Goal: Information Seeking & Learning: Learn about a topic

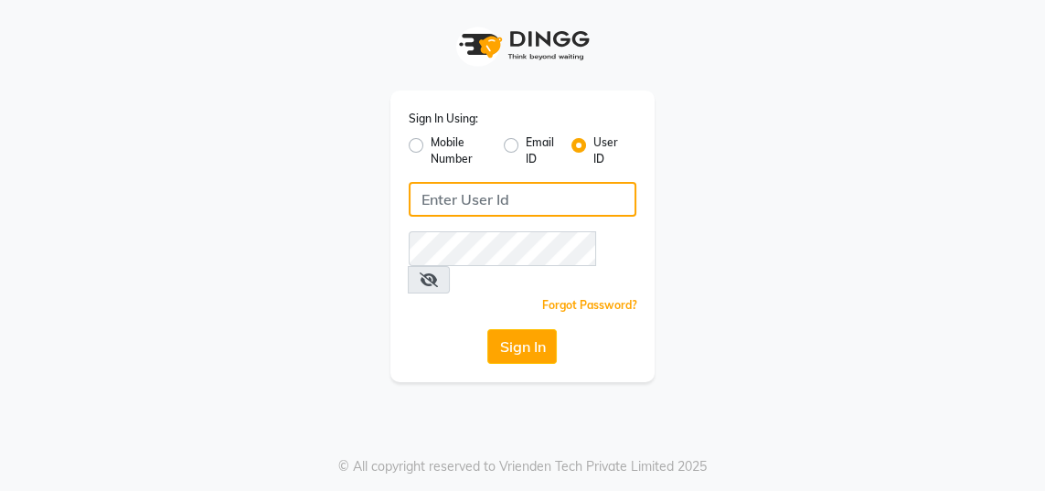
click at [534, 192] on input "Username" at bounding box center [523, 199] width 229 height 35
type input "gingerlinsalon"
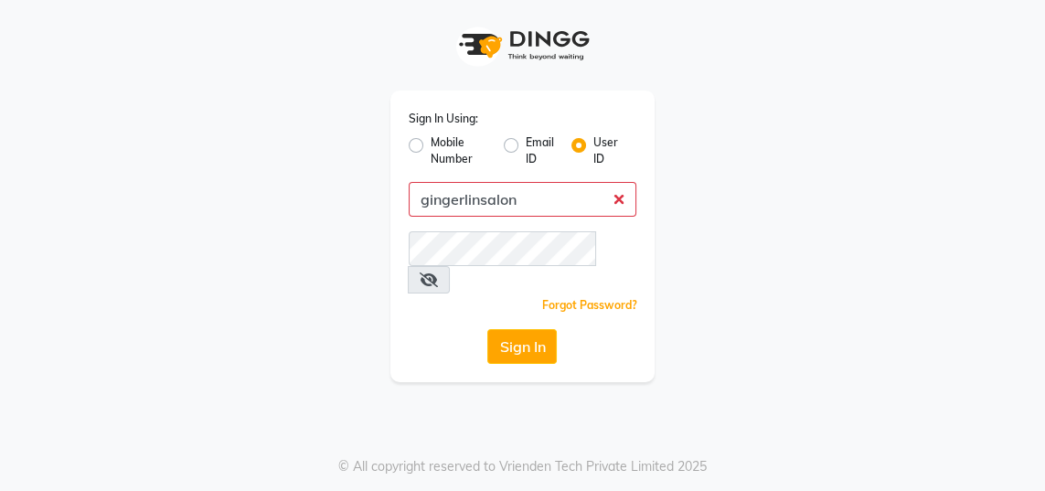
click at [487, 329] on button "Sign In" at bounding box center [522, 346] width 70 height 35
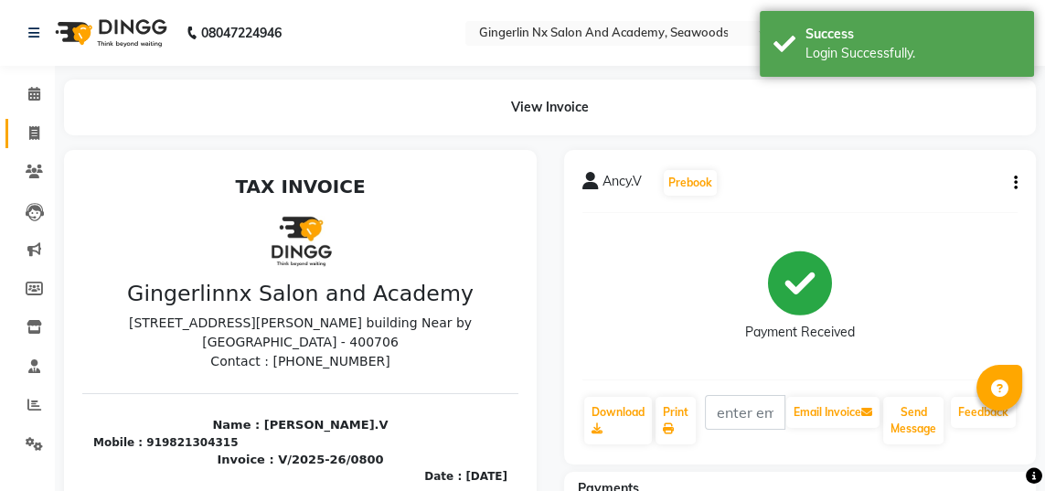
click at [31, 140] on span at bounding box center [34, 133] width 32 height 21
select select "service"
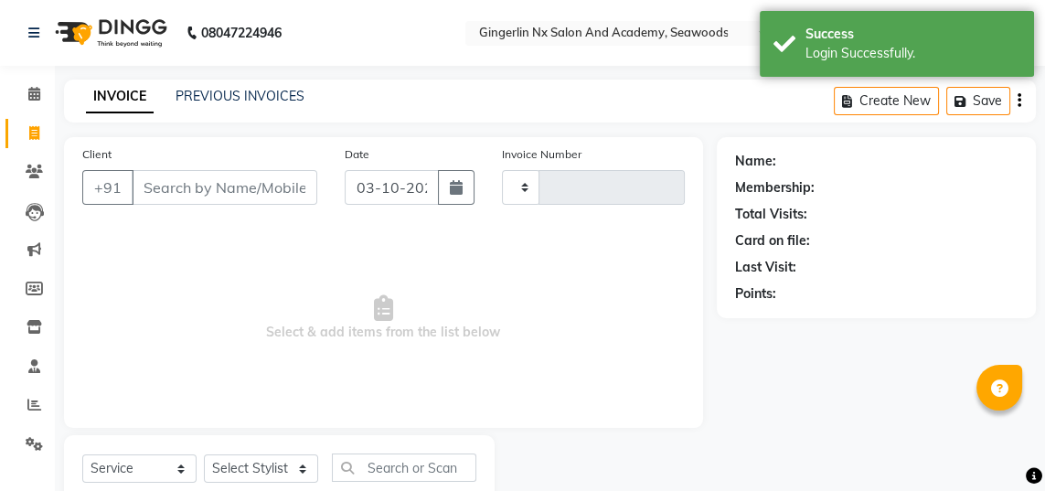
scroll to position [58, 0]
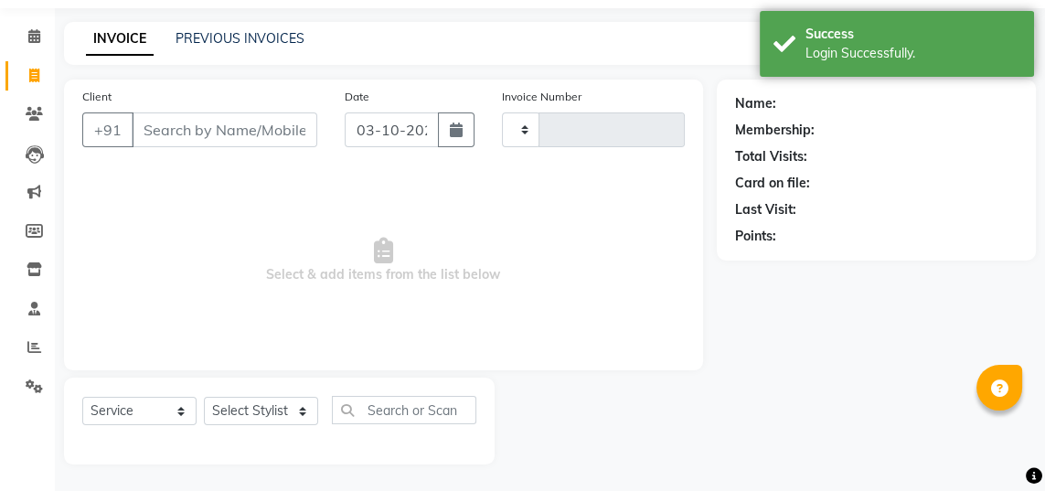
type input "0810"
select select "480"
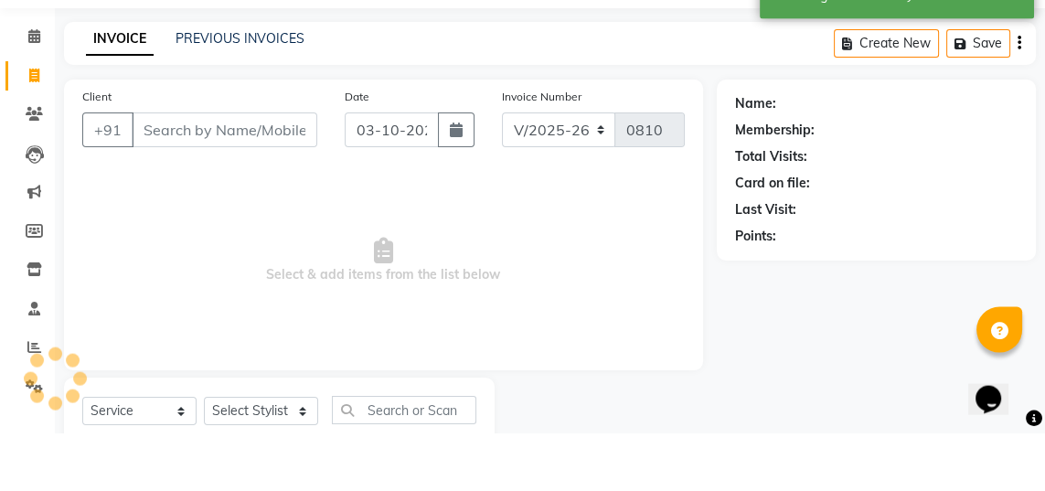
scroll to position [0, 0]
click at [275, 92] on link "PREVIOUS INVOICES" at bounding box center [240, 96] width 129 height 16
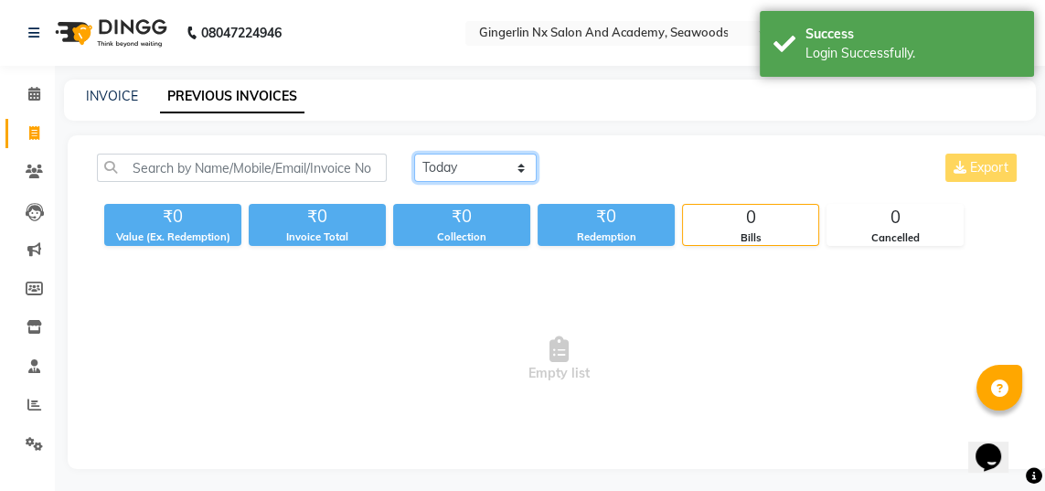
click at [476, 173] on select "Today Yesterday Custom Range" at bounding box center [475, 168] width 123 height 28
select select "yesterday"
click at [414, 154] on select "Today Yesterday Custom Range" at bounding box center [475, 168] width 123 height 28
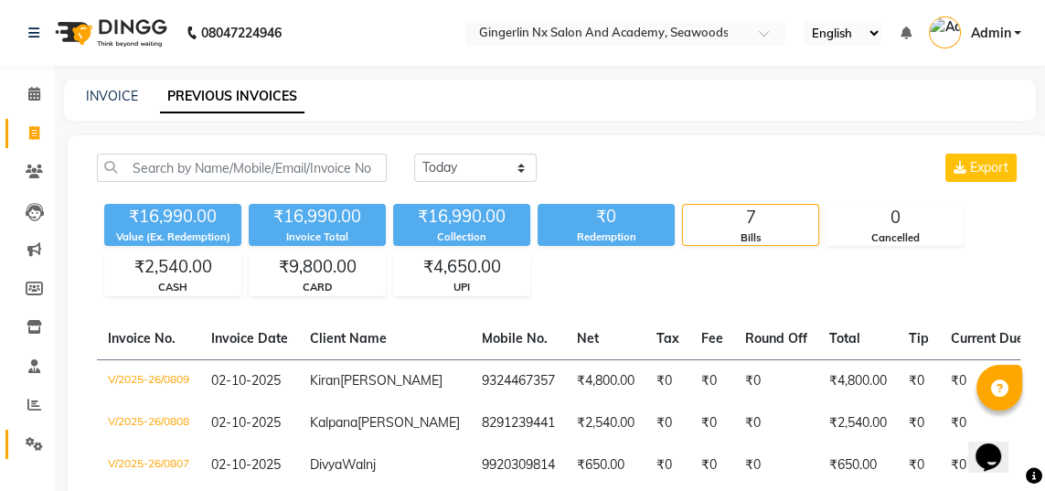
click at [41, 444] on icon at bounding box center [34, 444] width 17 height 14
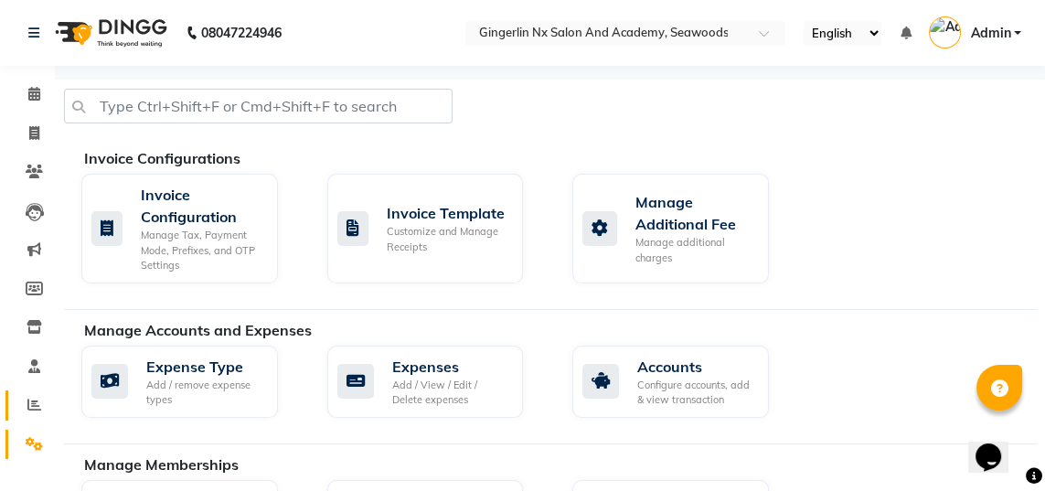
click at [41, 401] on span at bounding box center [34, 405] width 32 height 21
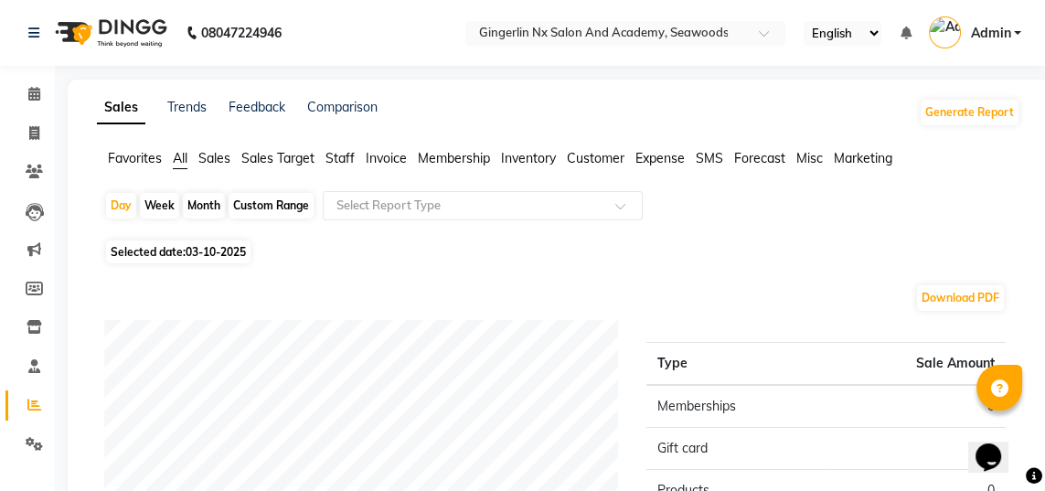
click at [338, 161] on span "Staff" at bounding box center [340, 158] width 29 height 16
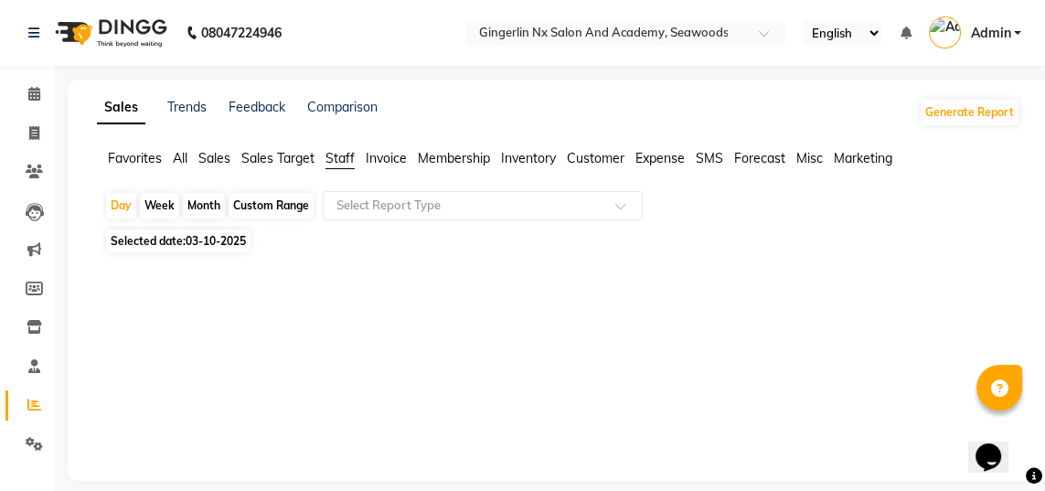
click at [284, 209] on div "Custom Range" at bounding box center [271, 206] width 85 height 26
select select "10"
select select "2025"
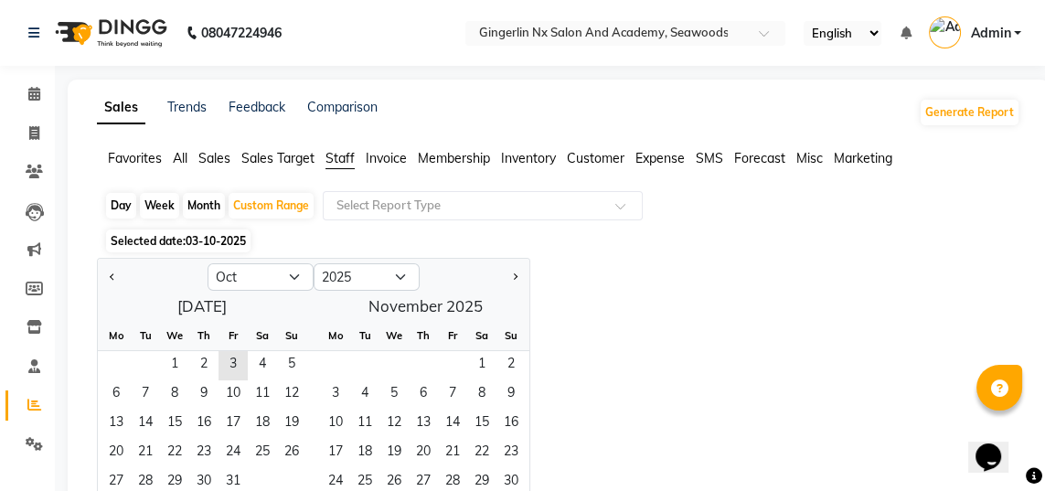
click at [172, 357] on span "1" at bounding box center [174, 365] width 29 height 29
click at [239, 479] on span "31" at bounding box center [233, 482] width 29 height 29
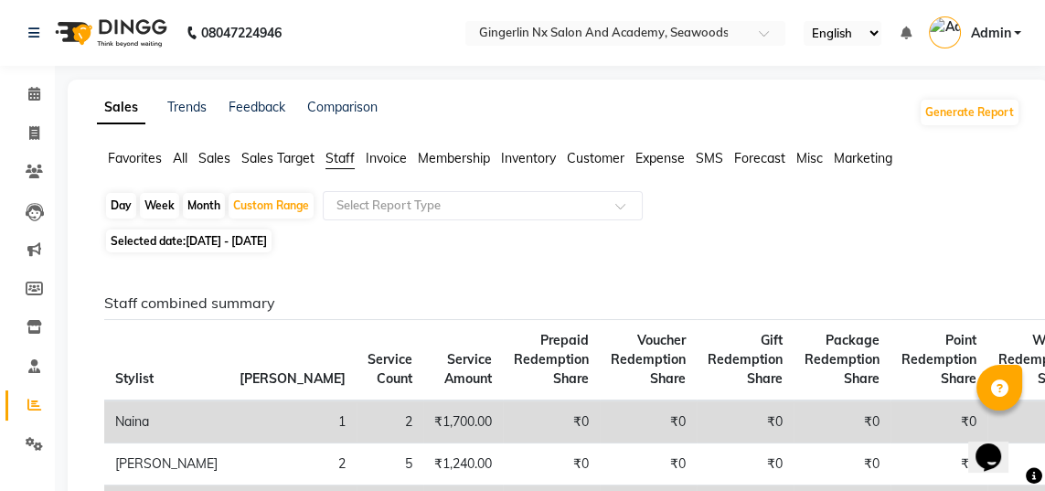
click at [278, 210] on div "Custom Range" at bounding box center [271, 206] width 85 height 26
select select "10"
select select "2025"
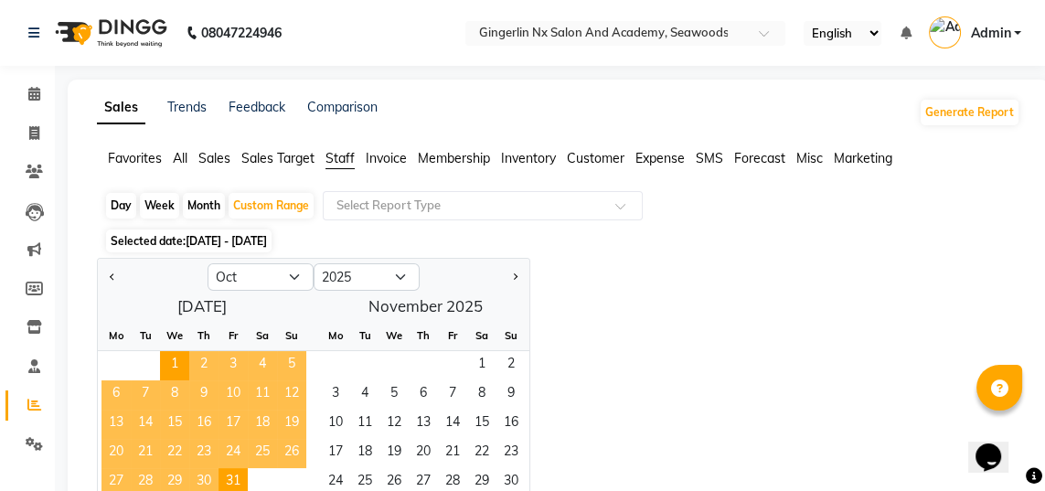
click at [112, 275] on span "Previous month" at bounding box center [113, 276] width 6 height 6
select select "9"
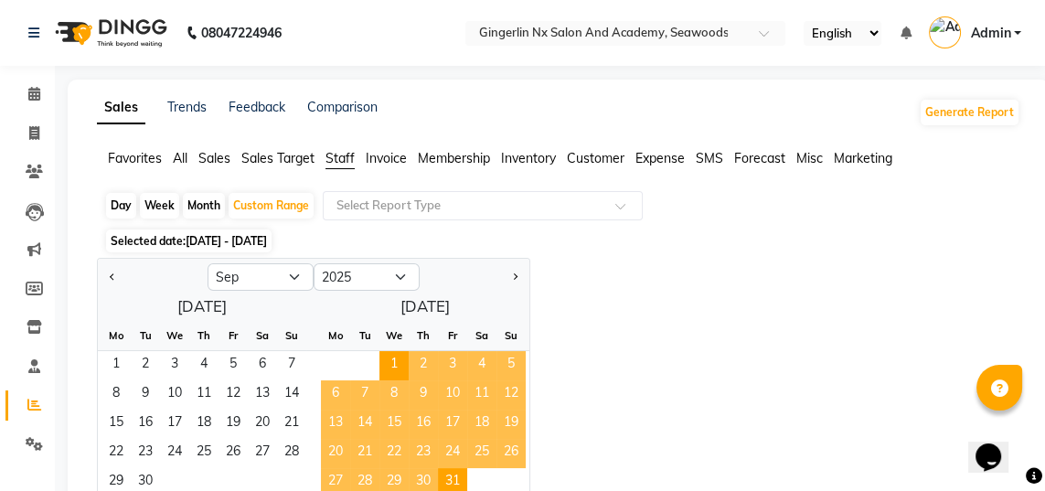
click at [113, 365] on span "1" at bounding box center [116, 365] width 29 height 29
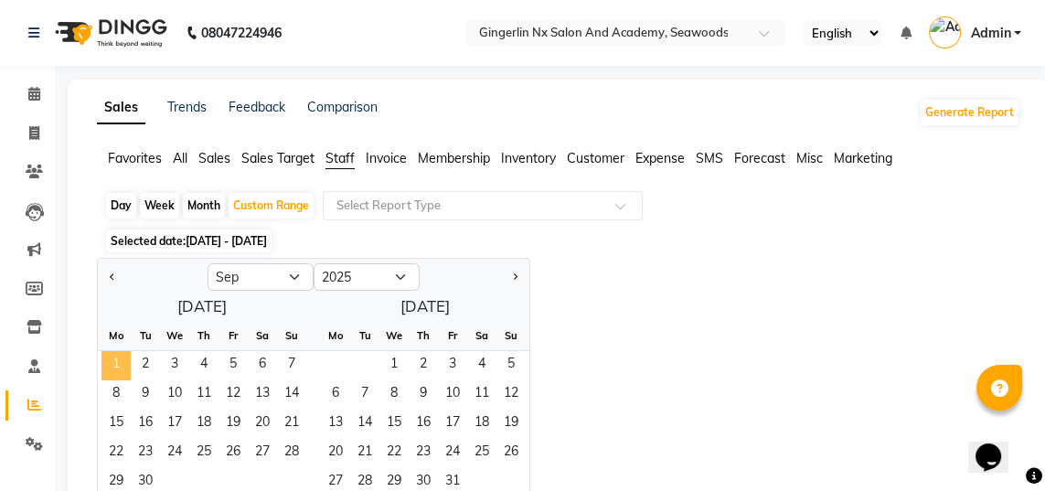
click at [146, 483] on span "30" at bounding box center [145, 482] width 29 height 29
